Goal: Task Accomplishment & Management: Complete application form

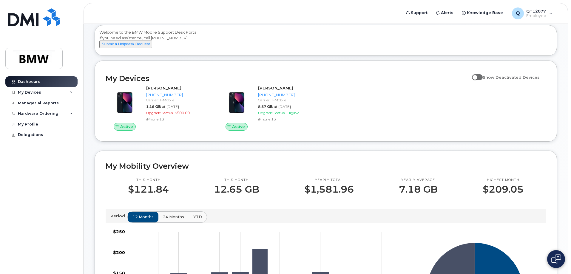
click at [272, 116] on div "[PERSON_NAME] [PHONE_NUMBER] Carrier: T-Mobile 8.57 GB at [DATE] Upgrade Status…" at bounding box center [289, 107] width 67 height 45
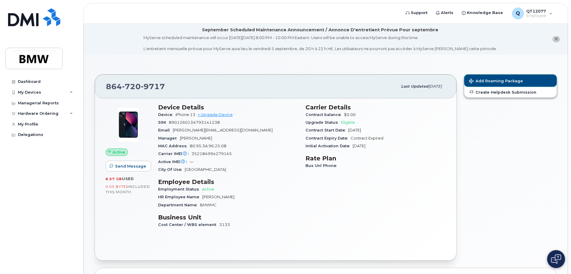
click at [493, 81] on span "Add Roaming Package" at bounding box center [496, 82] width 54 height 6
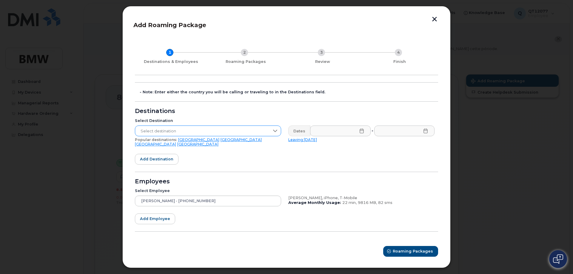
click at [275, 135] on div at bounding box center [275, 131] width 11 height 10
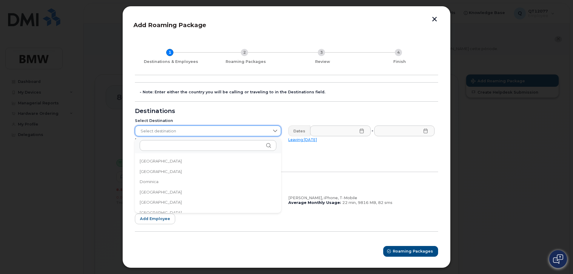
scroll to position [746, 0]
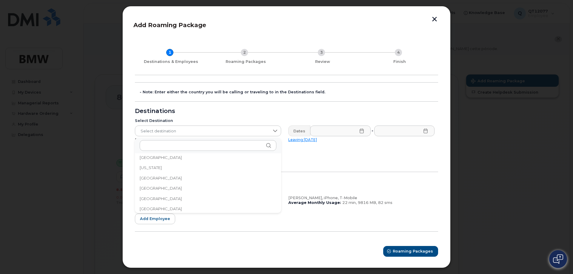
click at [161, 180] on li "Germany" at bounding box center [208, 178] width 146 height 10
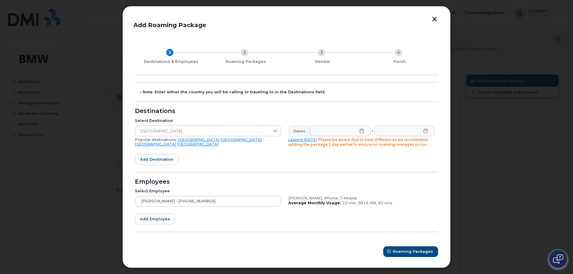
click at [359, 131] on icon at bounding box center [361, 131] width 5 height 5
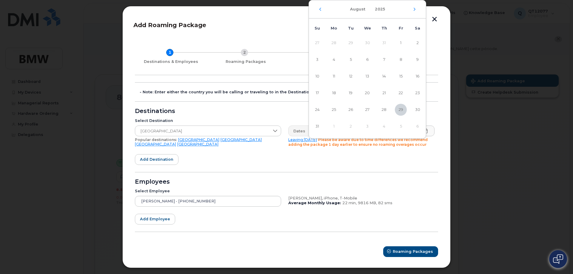
click at [417, 11] on div "August 2025" at bounding box center [367, 9] width 117 height 18
click at [415, 10] on icon "Next Month" at bounding box center [415, 9] width 4 height 5
click at [401, 58] on span "12" at bounding box center [401, 60] width 12 height 12
type input "09/12/2025"
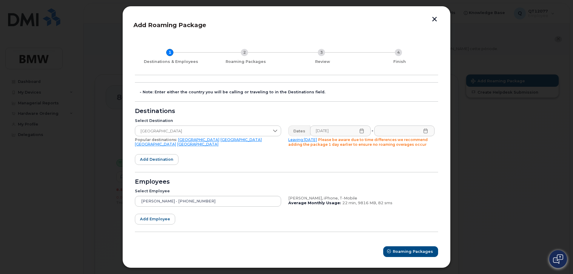
click at [424, 130] on icon at bounding box center [425, 131] width 5 height 5
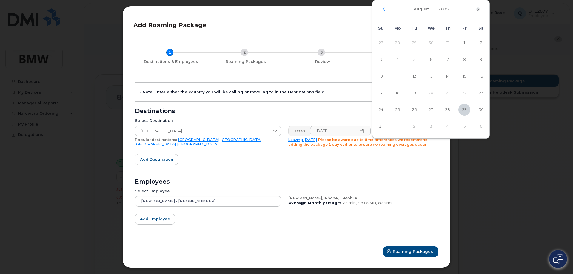
click at [478, 9] on icon "Next Month" at bounding box center [478, 9] width 4 height 5
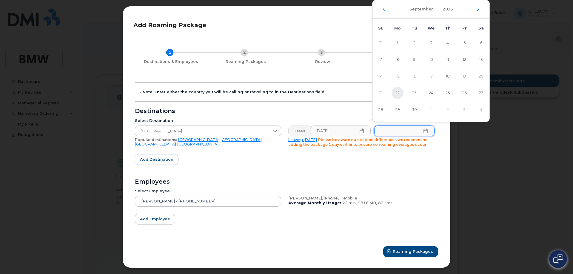
click at [395, 92] on span "22" at bounding box center [398, 93] width 12 height 12
type input "09/22/2025"
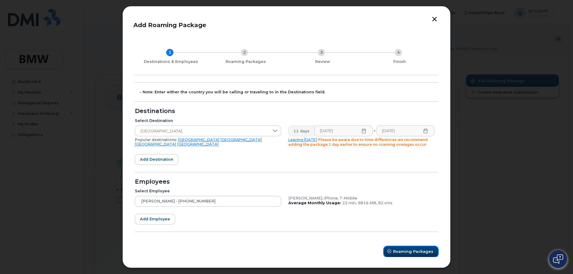
click at [408, 254] on span "Roaming Packages" at bounding box center [413, 252] width 40 height 6
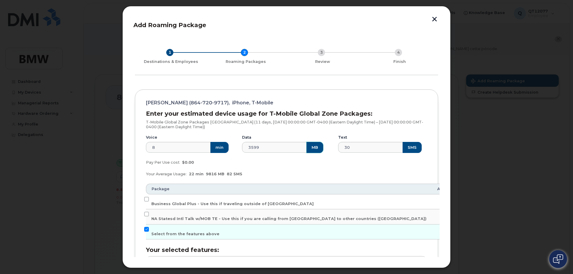
click at [307, 148] on button "MB" at bounding box center [315, 147] width 17 height 11
click at [146, 199] on input "Business Global Plus - Use this if traveling outside of North America" at bounding box center [146, 199] width 5 height 5
checkbox input "true"
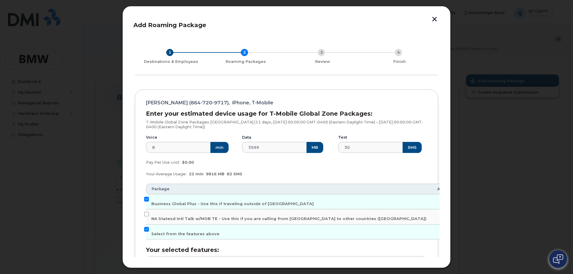
click at [145, 227] on div "Mike Robinson (864-720-9717), iPhone, T-Mobile Enter your estimated device usag…" at bounding box center [286, 223] width 303 height 267
click at [146, 229] on input "Select from the features above" at bounding box center [146, 229] width 5 height 5
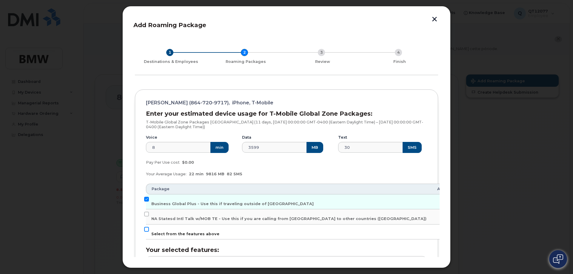
click at [147, 230] on input "Select from the features above" at bounding box center [146, 229] width 5 height 5
checkbox input "true"
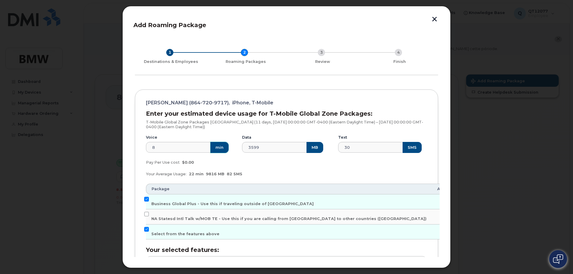
click at [215, 149] on button "min" at bounding box center [219, 147] width 18 height 11
click at [162, 144] on input "8" at bounding box center [178, 147] width 65 height 11
drag, startPoint x: 160, startPoint y: 148, endPoint x: 149, endPoint y: 148, distance: 10.7
click at [149, 148] on input "8" at bounding box center [178, 147] width 65 height 11
click at [183, 146] on input "100" at bounding box center [178, 147] width 65 height 11
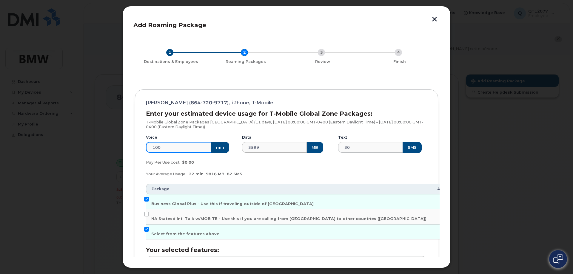
type input "100"
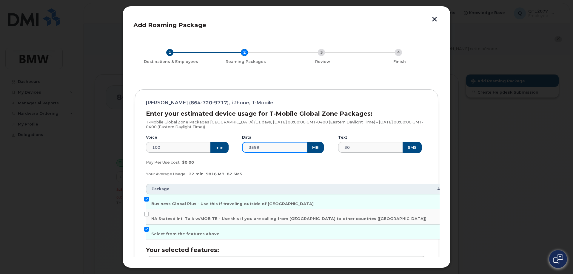
click at [262, 150] on input "3599" at bounding box center [274, 147] width 65 height 11
click at [146, 199] on input "Business Global Plus - Use this if traveling outside of North America" at bounding box center [146, 199] width 5 height 5
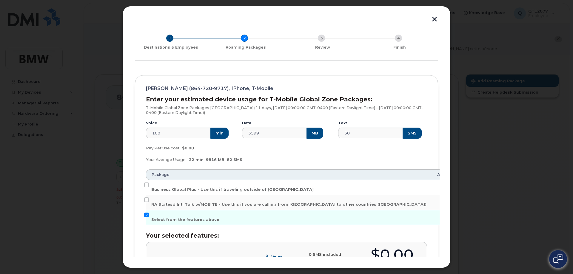
scroll to position [0, 0]
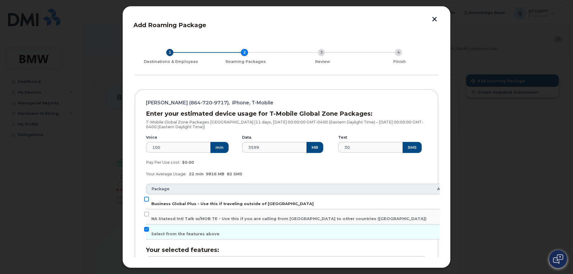
click at [147, 199] on input "Business Global Plus - Use this if traveling outside of North America" at bounding box center [146, 199] width 5 height 5
checkbox input "true"
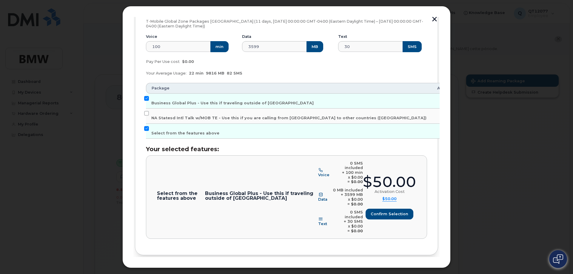
scroll to position [102, 0]
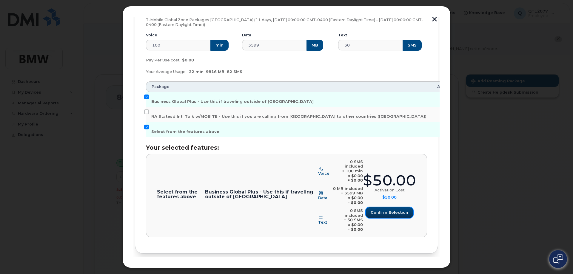
click at [390, 210] on span "Confirm selection" at bounding box center [390, 213] width 38 height 6
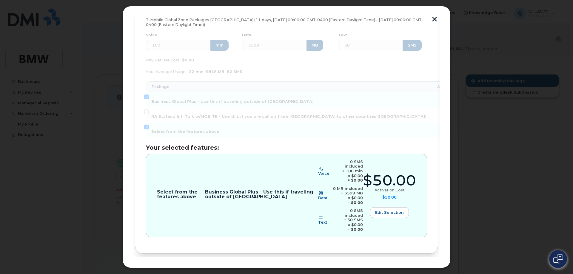
click at [422, 271] on span "Review" at bounding box center [421, 274] width 15 height 6
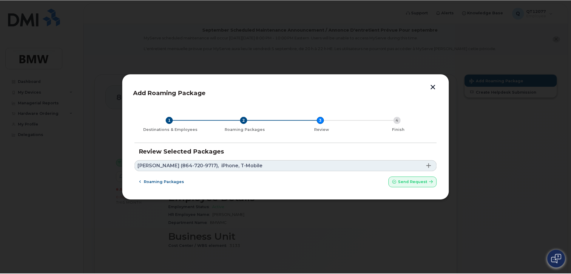
scroll to position [0, 0]
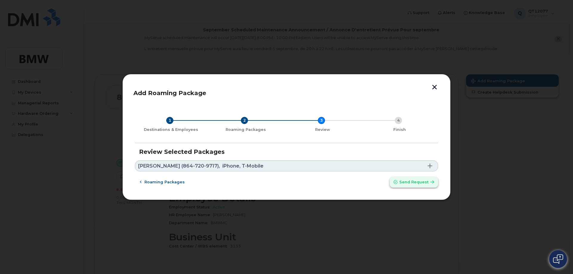
click at [417, 183] on span "Send request" at bounding box center [413, 182] width 29 height 6
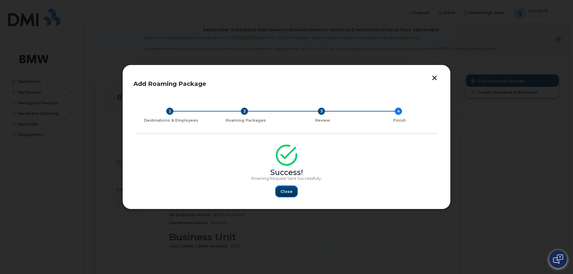
click at [290, 190] on span "Close" at bounding box center [287, 192] width 12 height 6
